Goal: Transaction & Acquisition: Purchase product/service

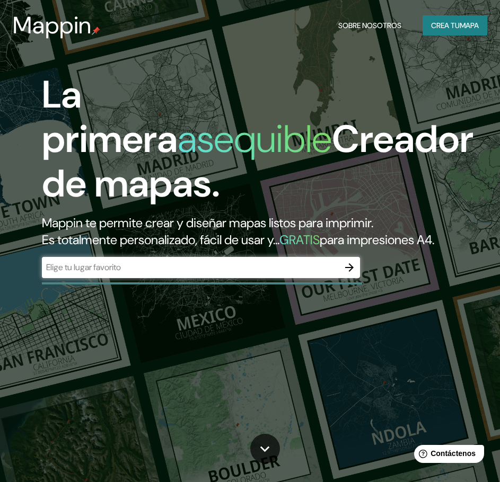
click at [234, 278] on div "​" at bounding box center [201, 267] width 318 height 21
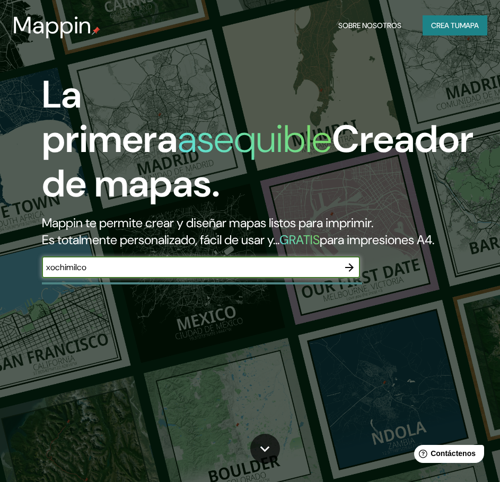
type input "xochimilco"
click at [350, 274] on icon "button" at bounding box center [349, 267] width 13 height 13
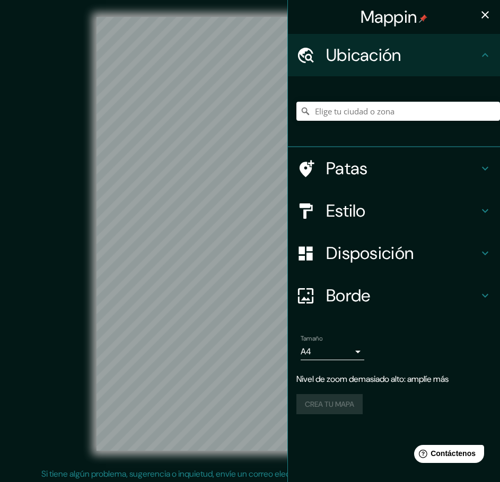
click at [315, 299] on div "Mappin Ubicación Patas Estilo Disposición Borde Elige un borde. Consejo : puede…" at bounding box center [250, 242] width 500 height 485
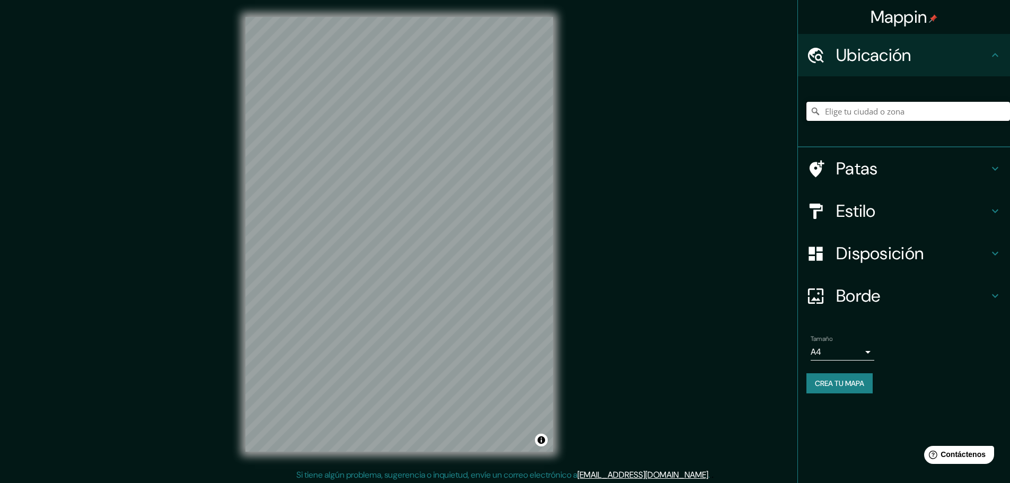
click at [507, 114] on input "Elige tu ciudad o zona" at bounding box center [908, 111] width 204 height 19
type input "Xochimilco, [GEOGRAPHIC_DATA], [GEOGRAPHIC_DATA]"
click at [507, 174] on h4 "Patas" at bounding box center [912, 168] width 153 height 21
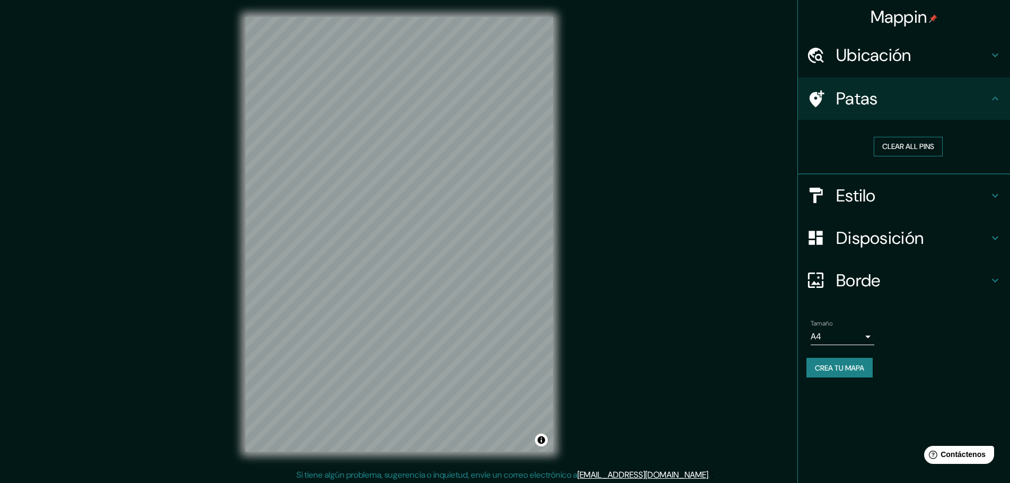
click at [507, 151] on button "Clear all pins" at bounding box center [908, 147] width 69 height 20
click at [412, 17] on div at bounding box center [398, 17] width 307 height 0
click at [507, 193] on font "Estilo" at bounding box center [856, 195] width 40 height 22
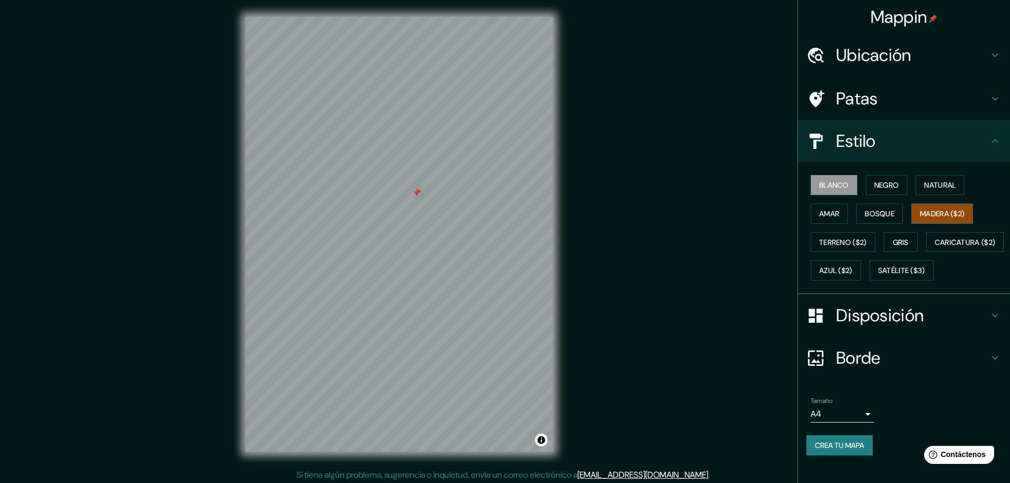
click at [507, 211] on font "Madera ($2)" at bounding box center [942, 214] width 45 height 10
click at [507, 194] on button "Natural" at bounding box center [939, 185] width 49 height 20
click at [507, 191] on font "Negro" at bounding box center [886, 185] width 25 height 14
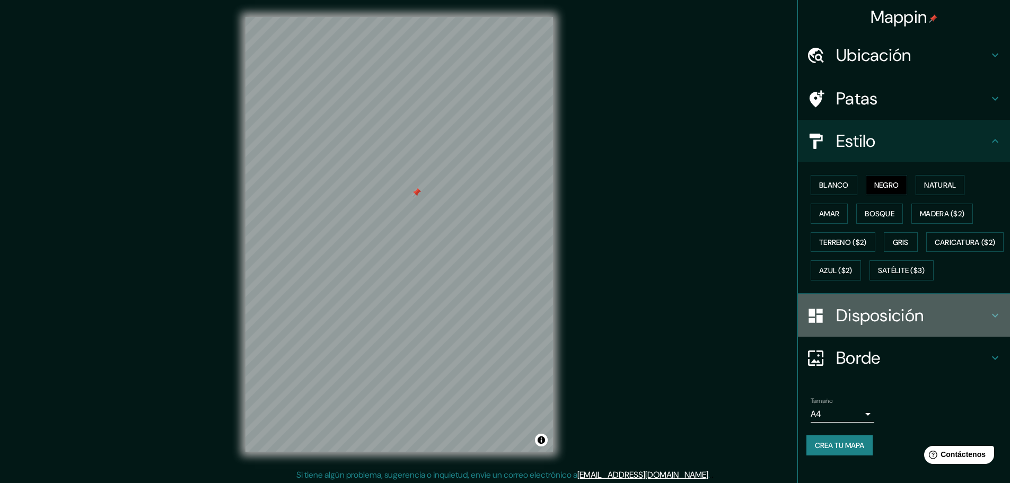
click at [507, 325] on font "Disposición" at bounding box center [879, 315] width 87 height 22
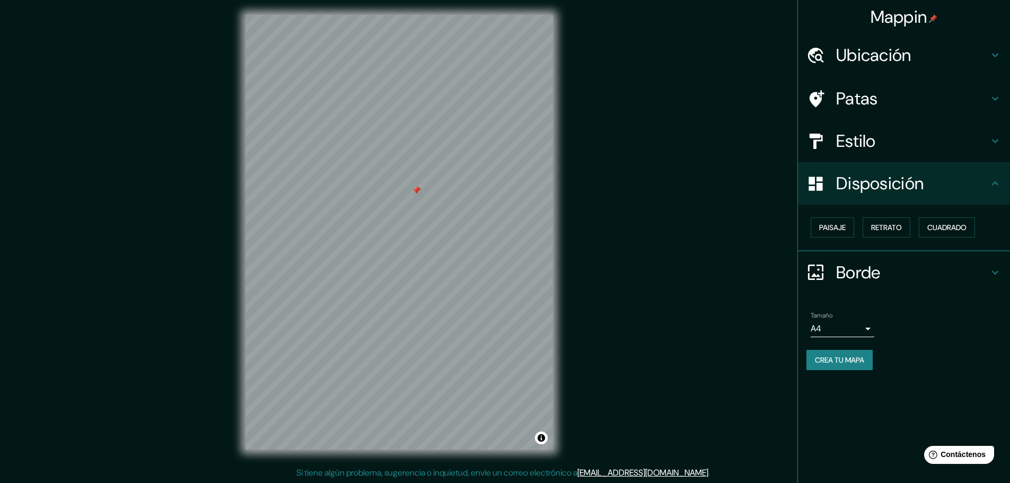
scroll to position [3, 0]
click at [507, 217] on button "Retrato" at bounding box center [886, 227] width 48 height 20
click at [507, 71] on div "Ubicación" at bounding box center [904, 55] width 212 height 42
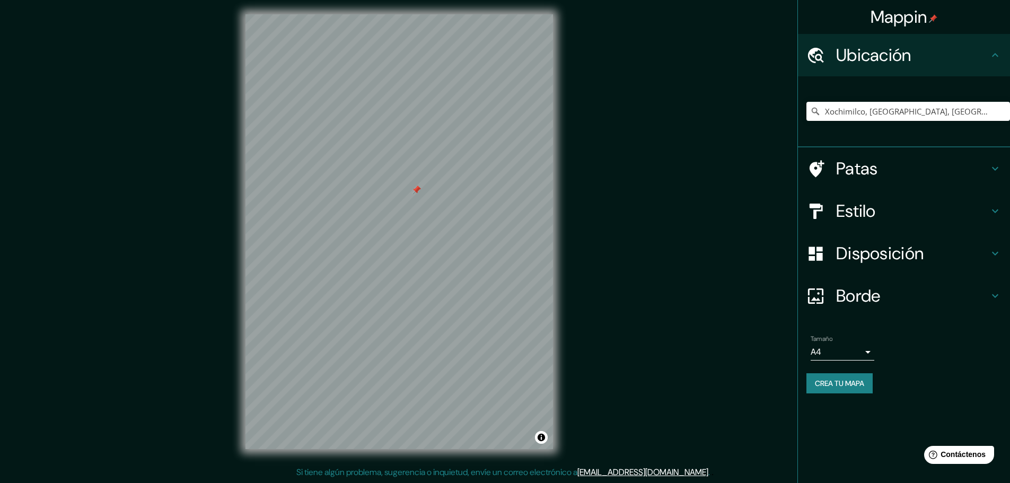
click at [507, 340] on div "Tamaño A4 single" at bounding box center [843, 347] width 64 height 25
click at [507, 347] on body "Mappin Ubicación Xochimilco, [GEOGRAPHIC_DATA], [GEOGRAPHIC_DATA] [GEOGRAPHIC_D…" at bounding box center [505, 238] width 1010 height 483
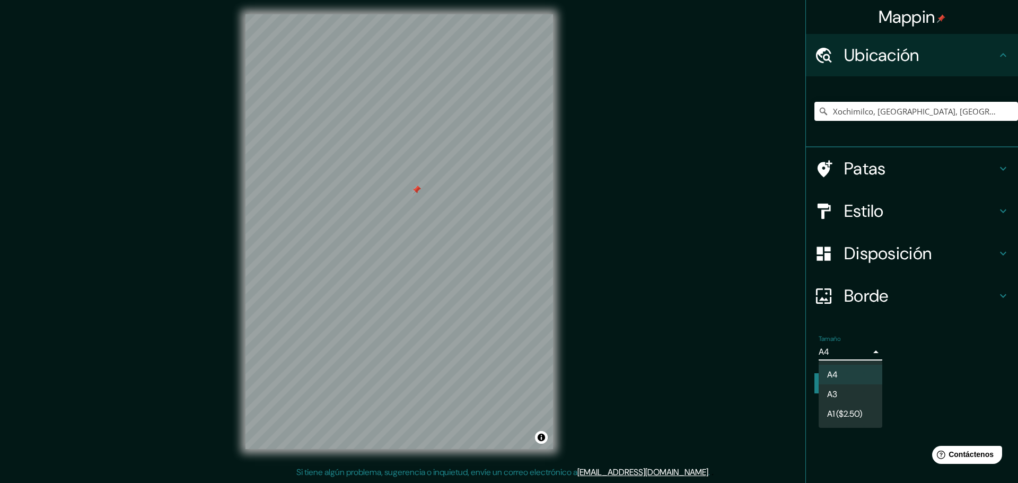
click at [507, 334] on div at bounding box center [509, 241] width 1018 height 483
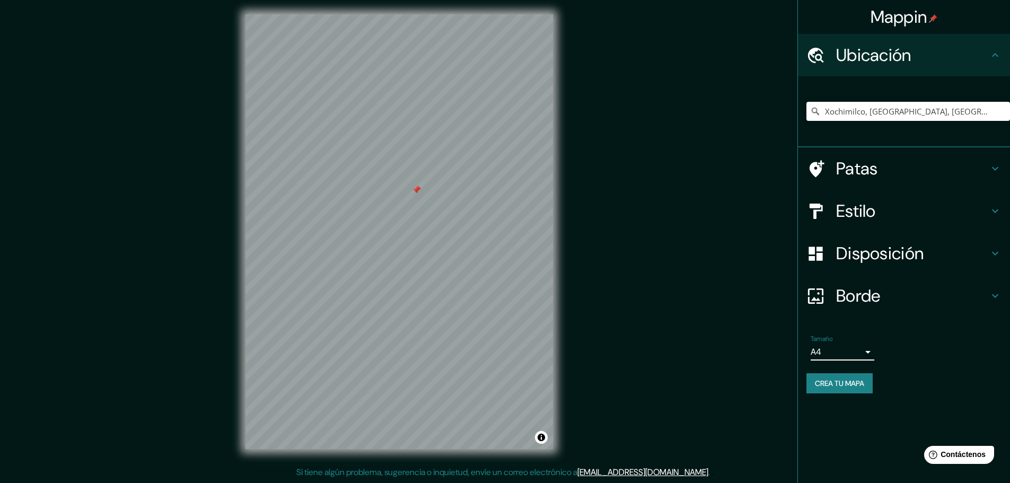
click at [507, 307] on div "Borde" at bounding box center [904, 296] width 212 height 42
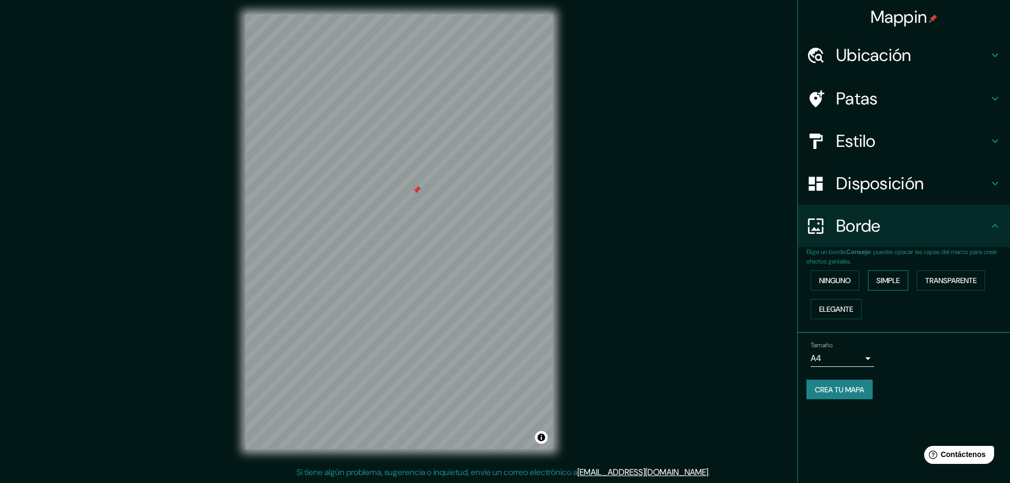
click at [507, 278] on font "Simple" at bounding box center [887, 281] width 23 height 10
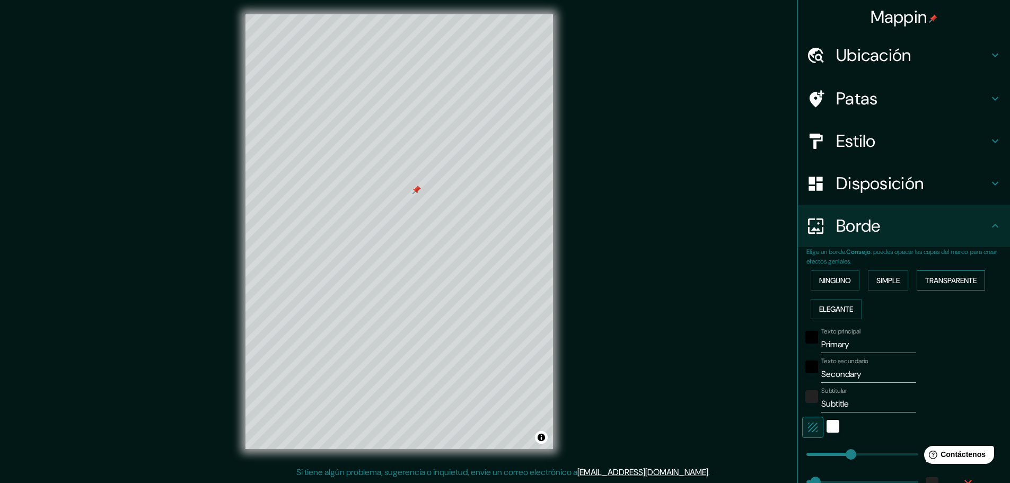
click at [507, 278] on font "Transparente" at bounding box center [950, 281] width 51 height 10
click at [507, 305] on font "Elegante" at bounding box center [836, 309] width 34 height 10
drag, startPoint x: 820, startPoint y: 347, endPoint x: 786, endPoint y: 347, distance: 34.5
click at [507, 347] on div "Texto principal Primary" at bounding box center [889, 340] width 174 height 25
type input "d"
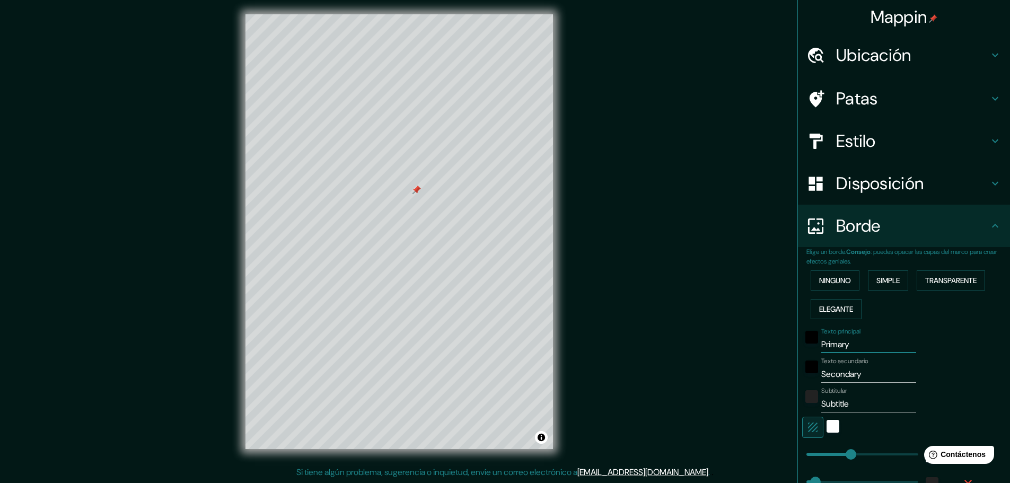
type input "46"
type input "23"
type input "46"
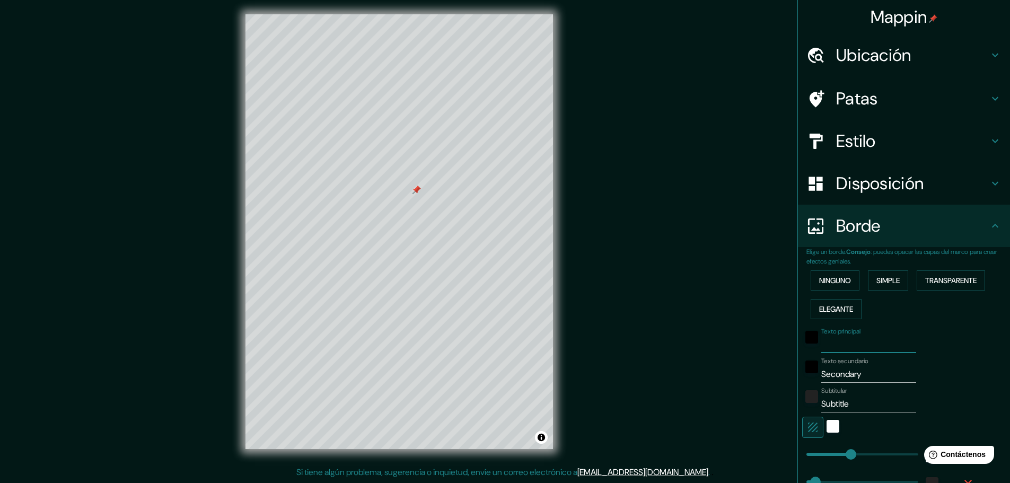
type input "23"
click at [507, 274] on font "Ninguno" at bounding box center [835, 281] width 32 height 14
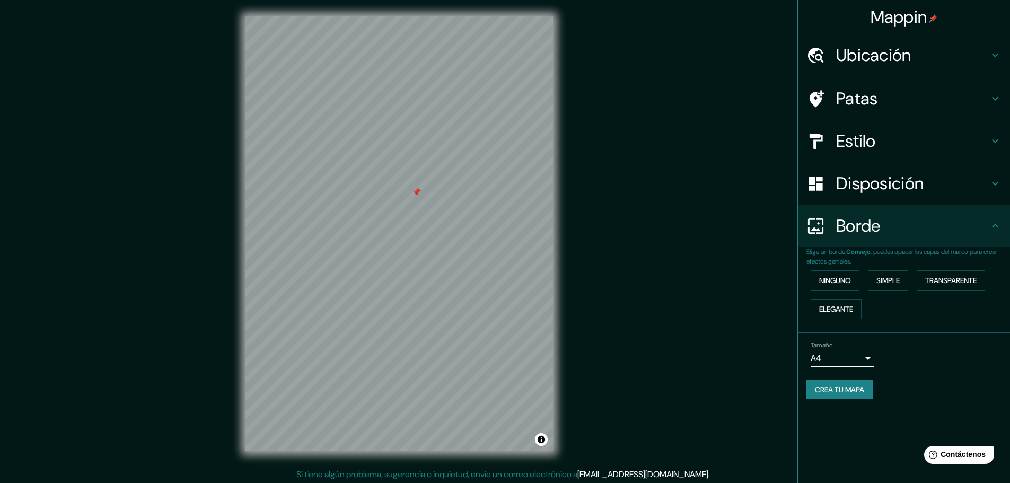
scroll to position [0, 0]
click at [399, 239] on div at bounding box center [399, 239] width 8 height 8
click at [408, 238] on div at bounding box center [407, 241] width 8 height 8
click at [401, 238] on div at bounding box center [399, 239] width 8 height 8
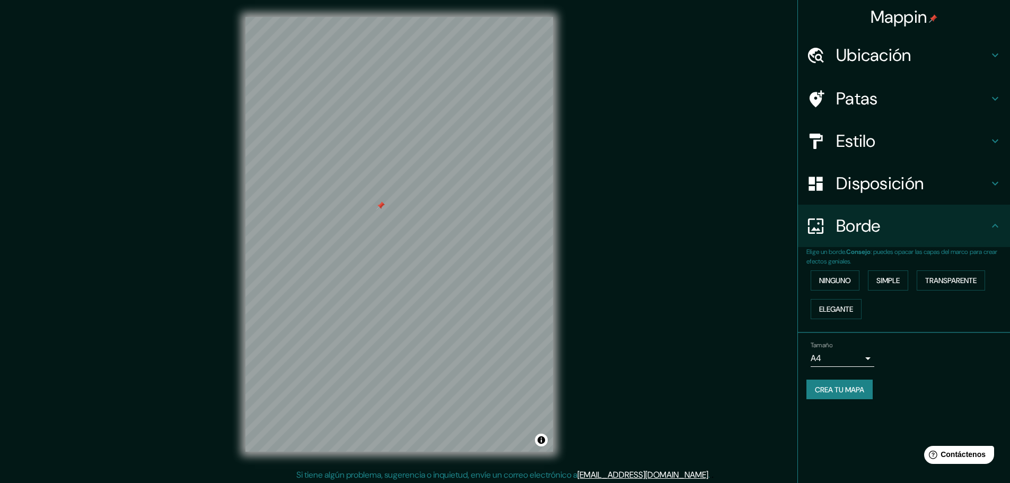
click at [507, 395] on font "Crea tu mapa" at bounding box center [839, 390] width 49 height 14
